Goal: Information Seeking & Learning: Find specific page/section

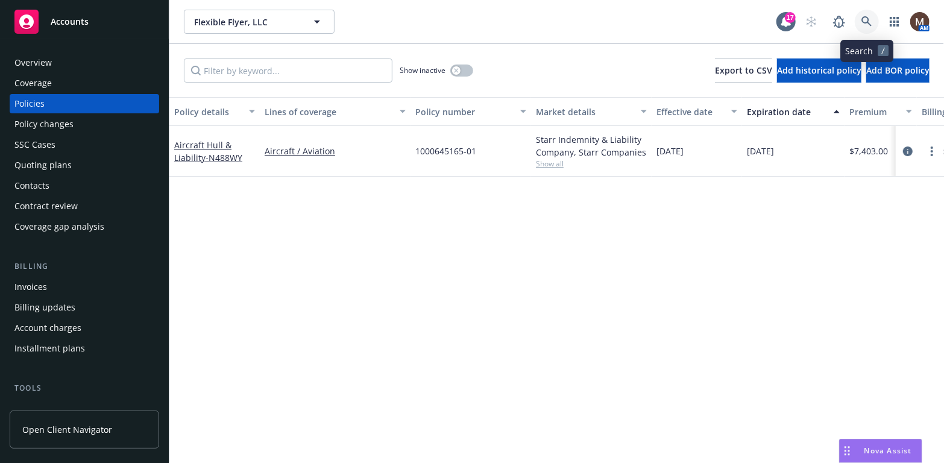
click at [869, 17] on icon at bounding box center [866, 21] width 11 height 11
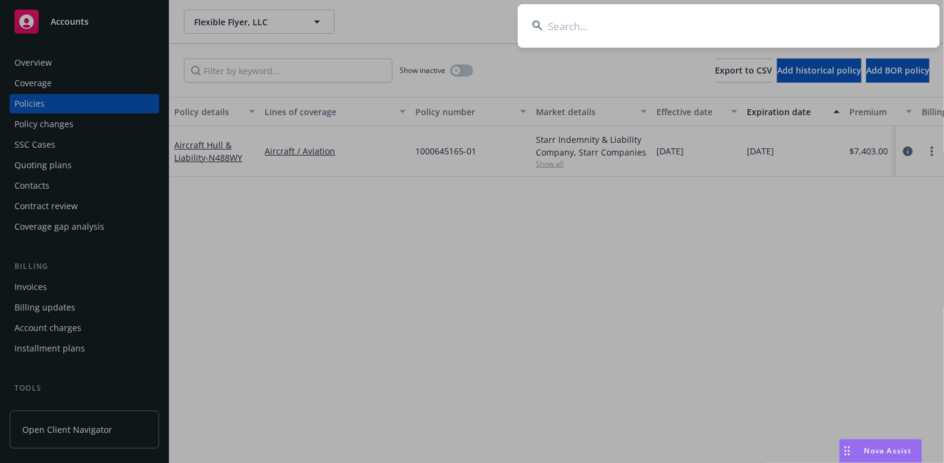
click at [573, 25] on input at bounding box center [729, 25] width 422 height 43
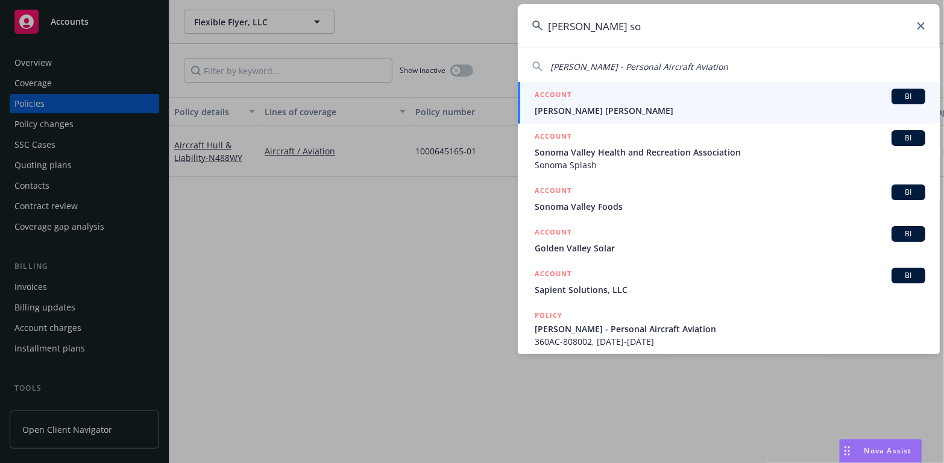
type input "bailey so"
click at [548, 108] on li "ACCOUNT BI Bailey B. Sory" at bounding box center [729, 103] width 422 height 42
click at [562, 110] on span "[PERSON_NAME] [PERSON_NAME]" at bounding box center [730, 110] width 391 height 13
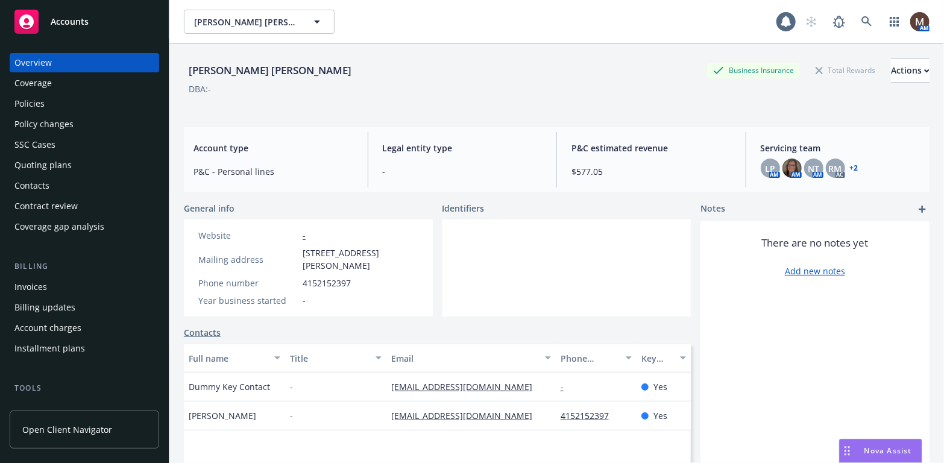
click at [26, 100] on div "Policies" at bounding box center [29, 103] width 30 height 19
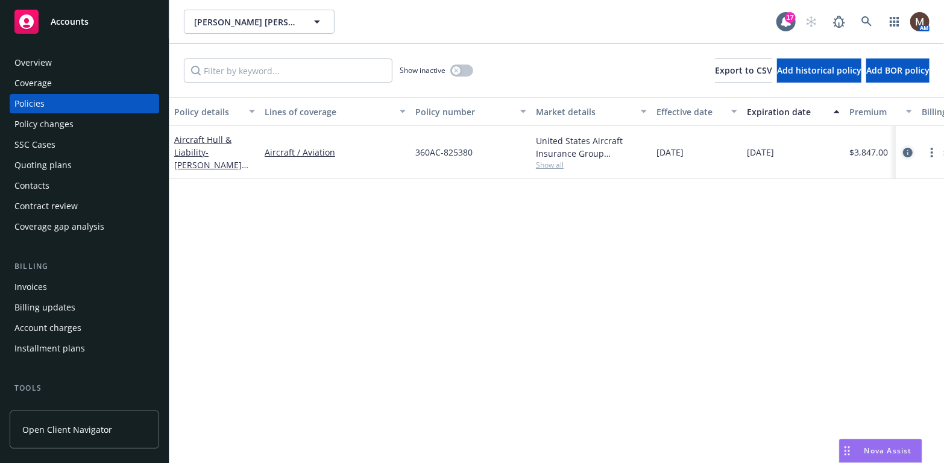
click at [905, 150] on icon "circleInformation" at bounding box center [908, 153] width 10 height 10
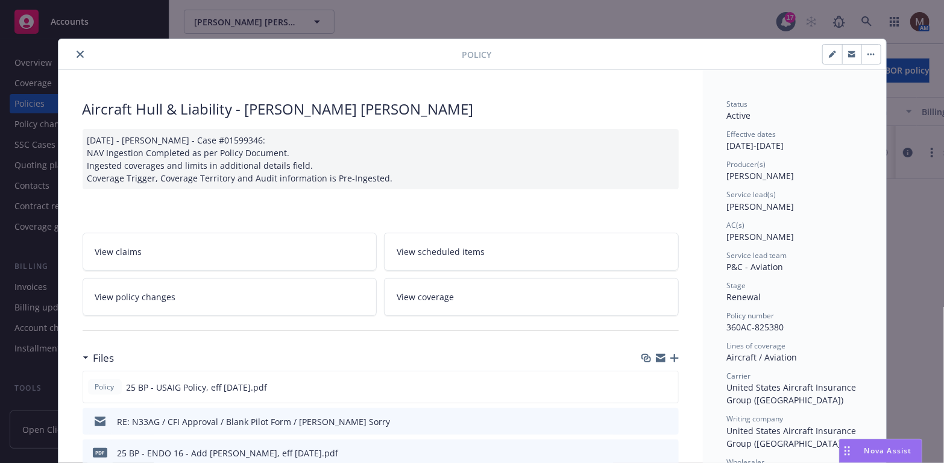
click at [74, 48] on button "close" at bounding box center [80, 54] width 14 height 14
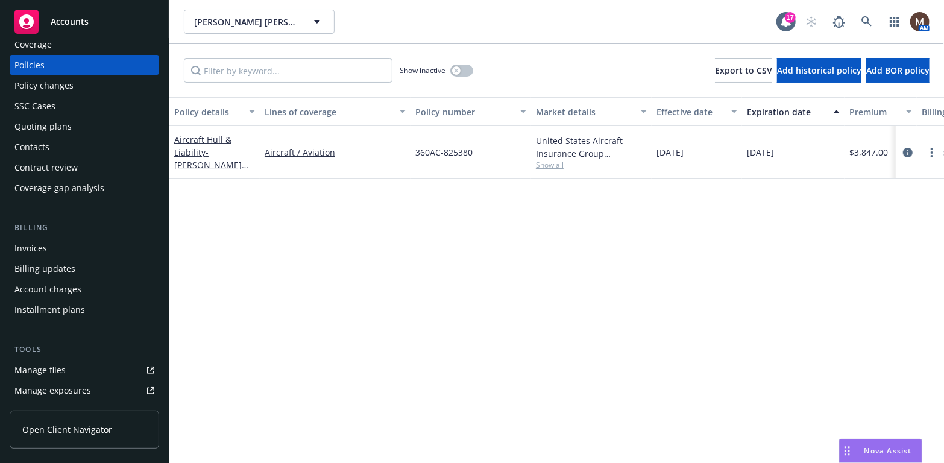
scroll to position [60, 0]
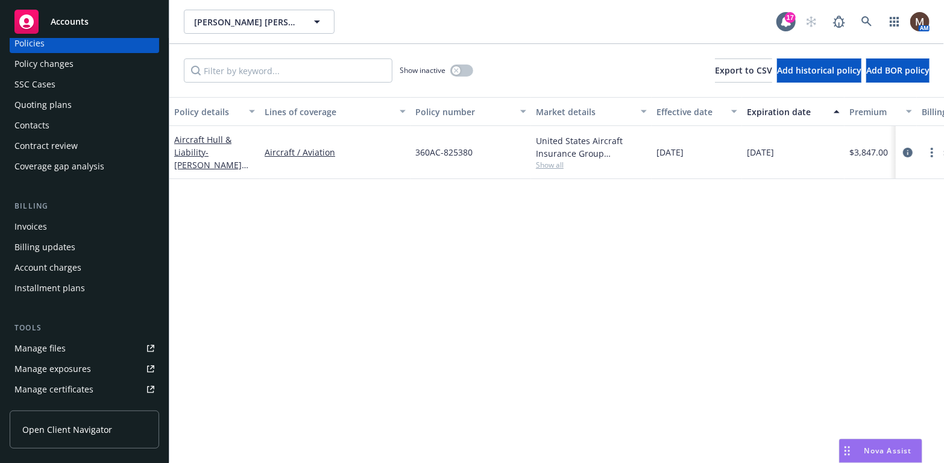
click at [85, 347] on link "Manage files" at bounding box center [84, 348] width 149 height 19
click at [71, 347] on link "Manage files" at bounding box center [84, 348] width 149 height 19
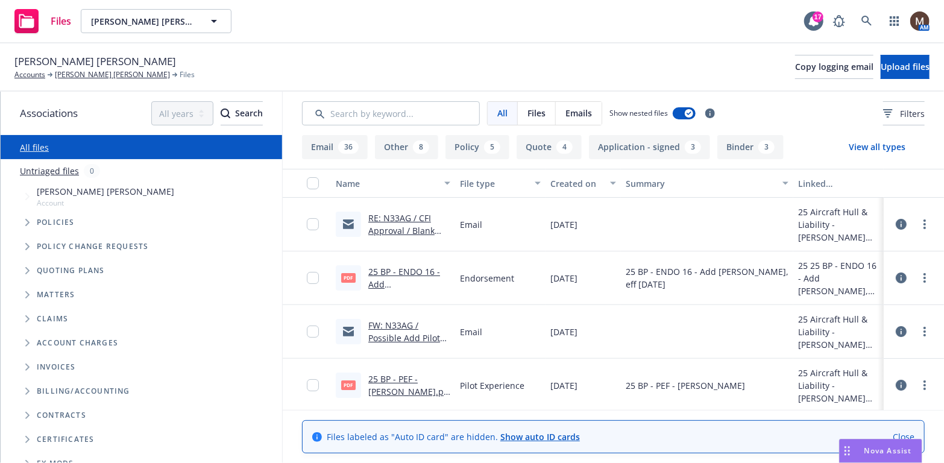
click at [398, 229] on link "RE: N33AG / CFI Approval / Blank Pilot Form / [PERSON_NAME] Sorry" at bounding box center [402, 243] width 68 height 62
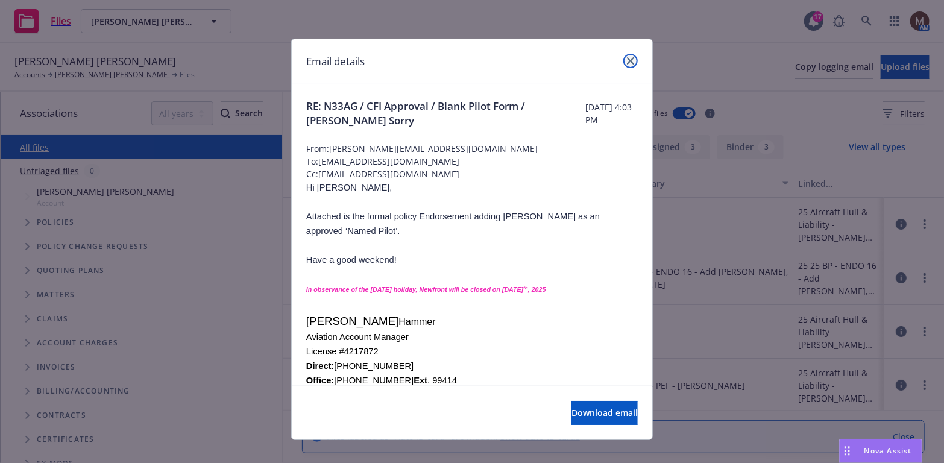
click at [627, 59] on icon "close" at bounding box center [630, 60] width 7 height 7
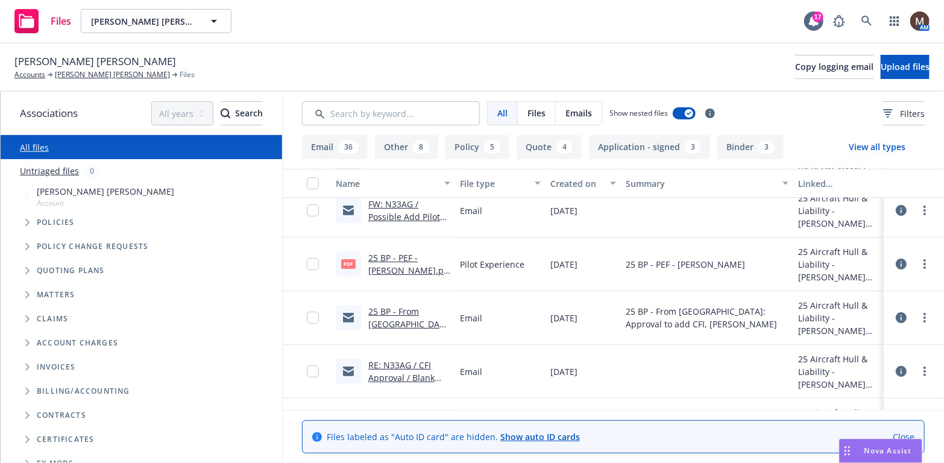
scroll to position [181, 0]
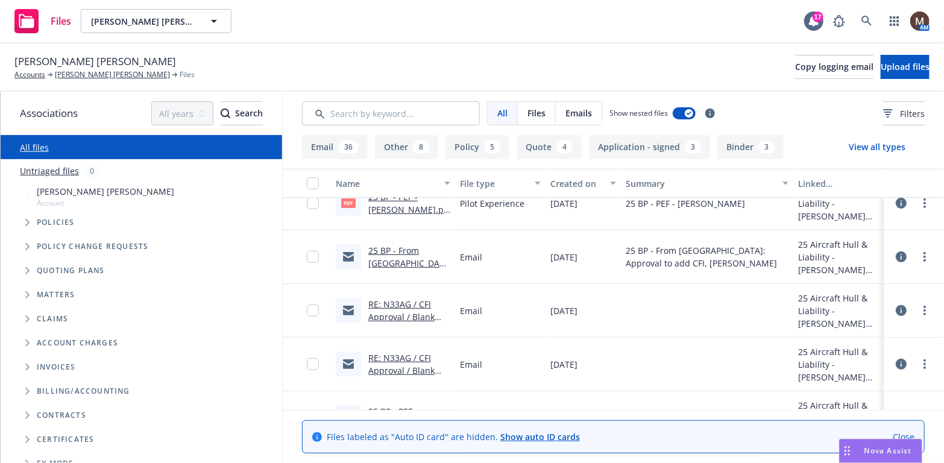
click at [414, 260] on link "25 BP - From [GEOGRAPHIC_DATA]: Approval to add CFI, [PERSON_NAME].msg" at bounding box center [409, 282] width 82 height 75
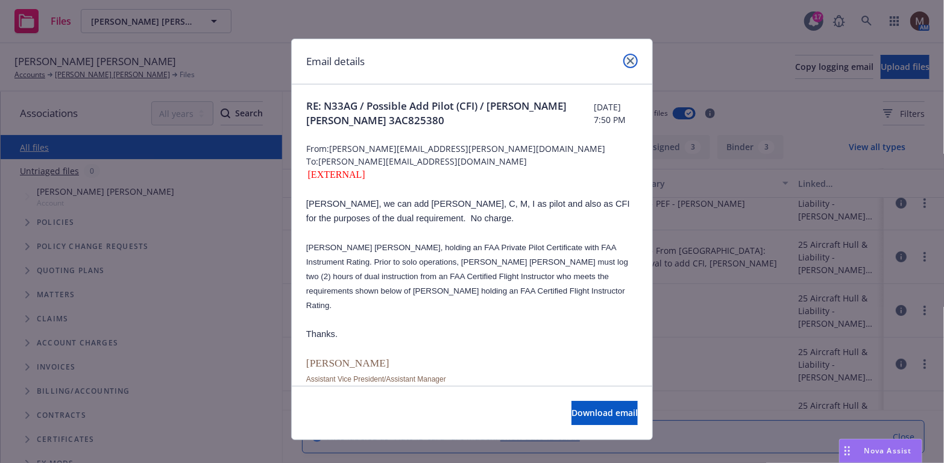
click at [627, 57] on icon "close" at bounding box center [630, 60] width 7 height 7
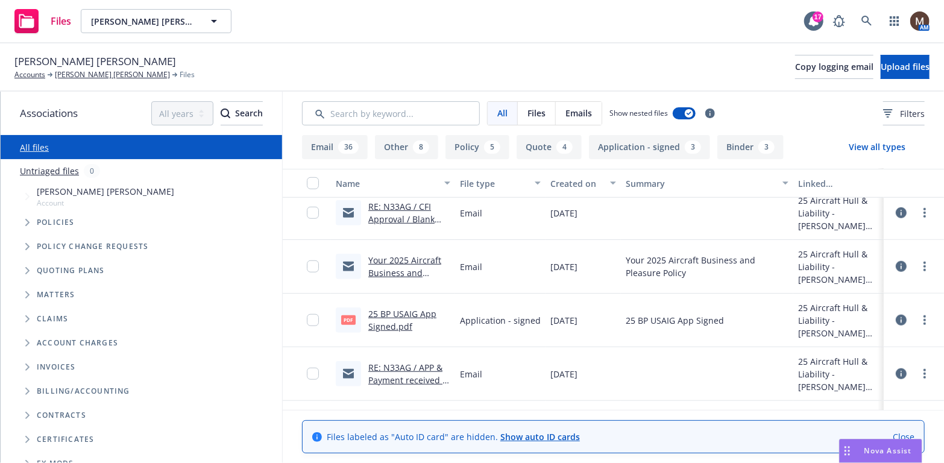
scroll to position [603, 0]
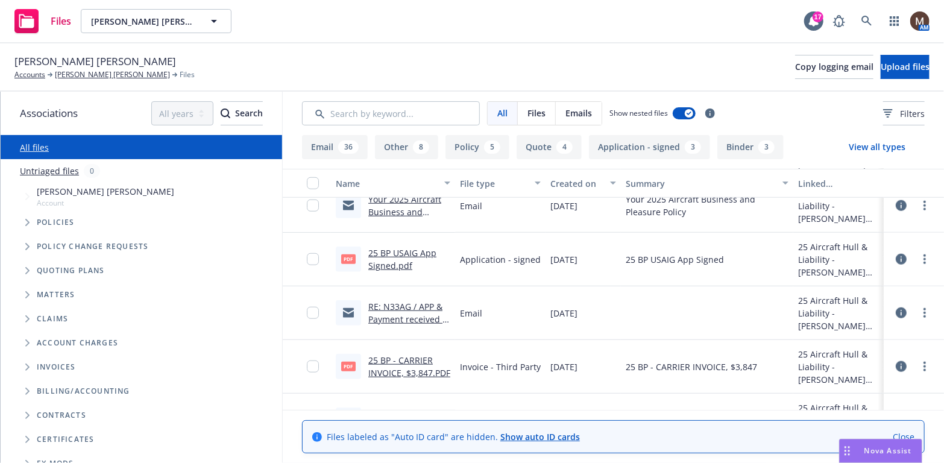
click at [406, 251] on link "25 BP USAIG App Signed.pdf" at bounding box center [402, 259] width 68 height 24
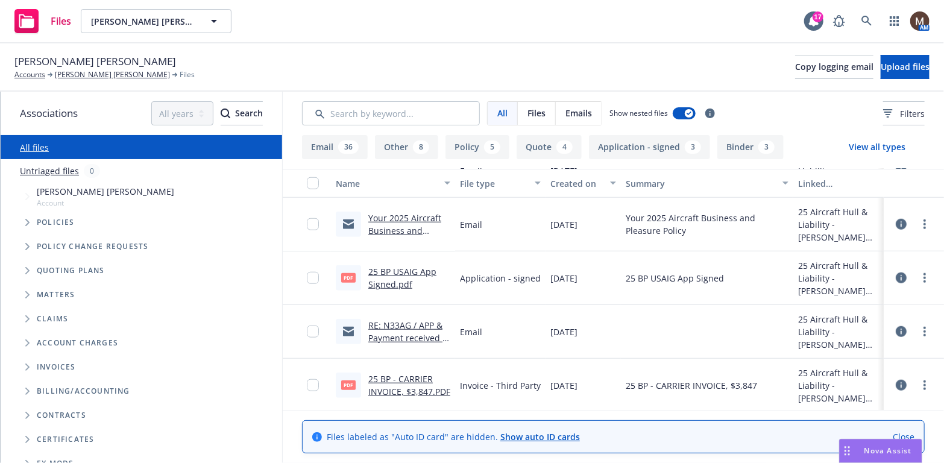
scroll to position [603, 0]
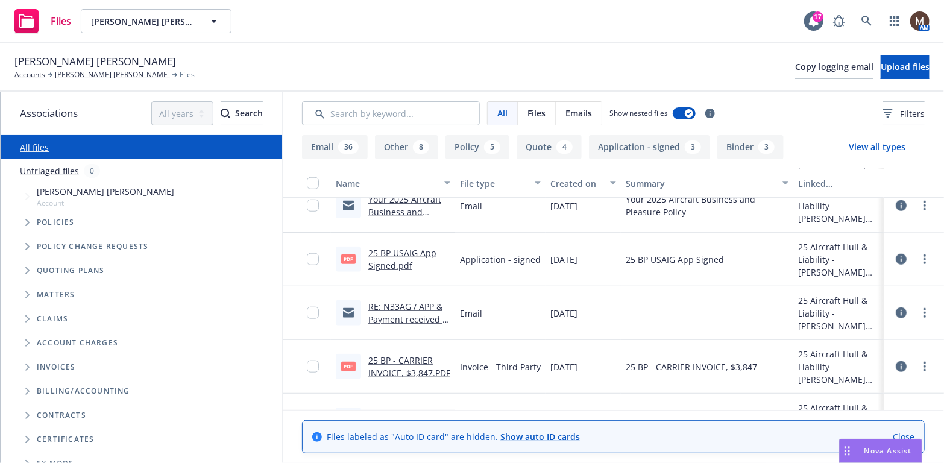
click at [400, 249] on link "25 BP USAIG App Signed.pdf" at bounding box center [402, 259] width 68 height 24
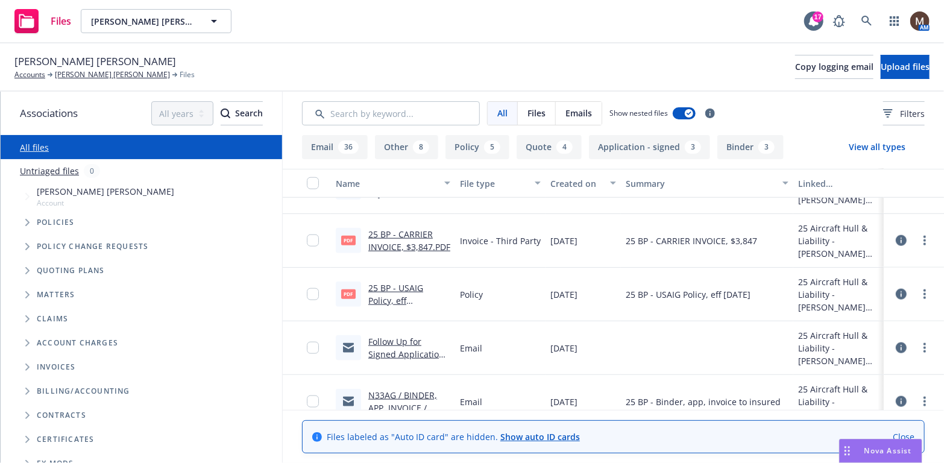
scroll to position [784, 0]
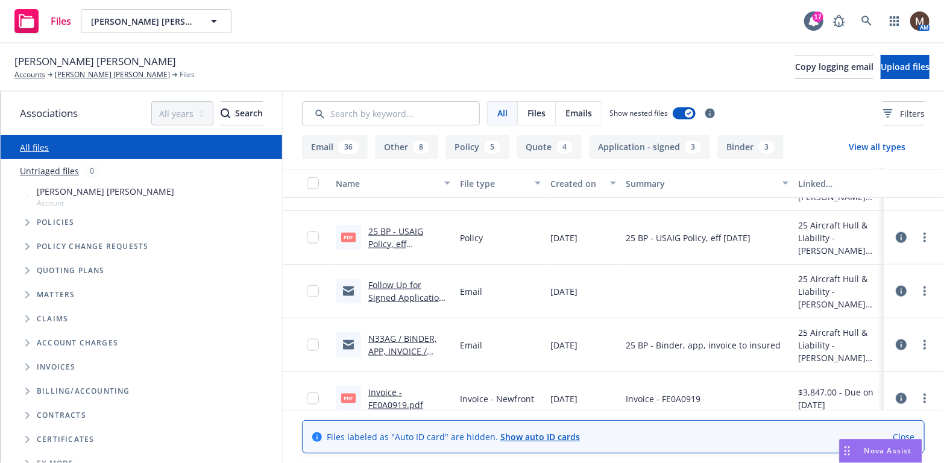
click at [406, 232] on link "25 BP - USAIG Policy, eff [DATE].pdf" at bounding box center [395, 243] width 55 height 37
